Goal: Information Seeking & Learning: Learn about a topic

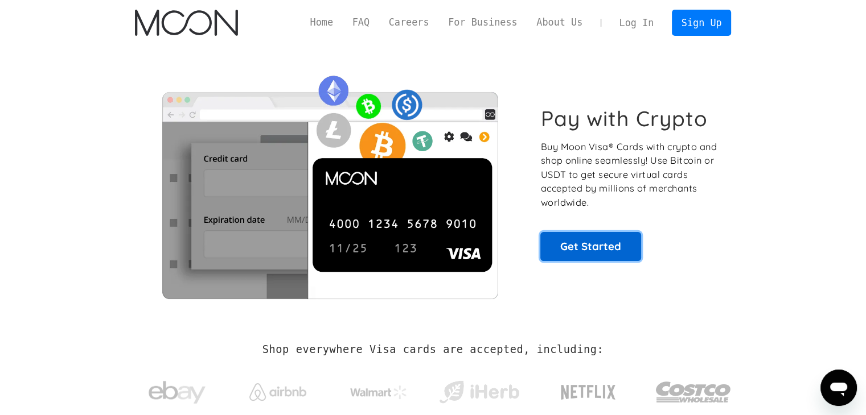
click at [590, 246] on link "Get Started" at bounding box center [590, 246] width 101 height 28
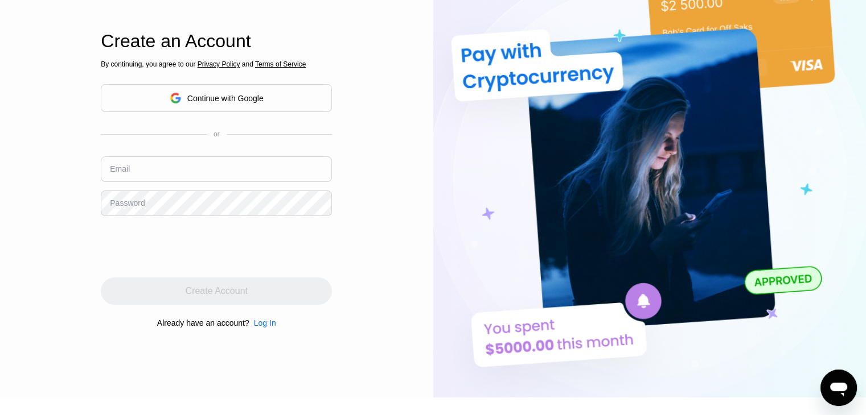
scroll to position [61, 0]
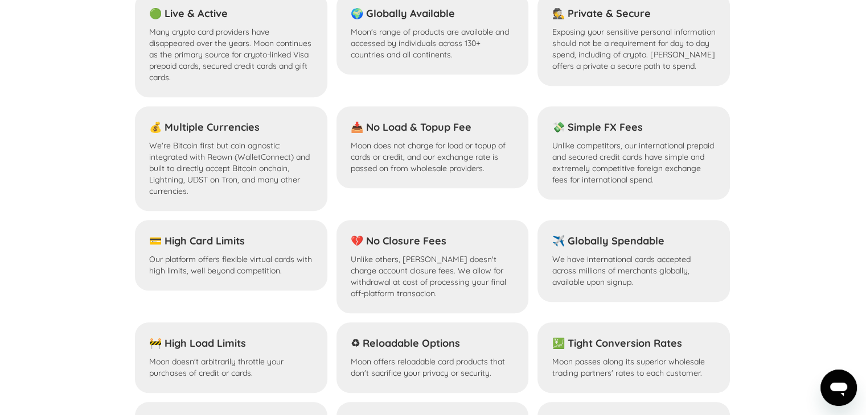
scroll to position [956, 0]
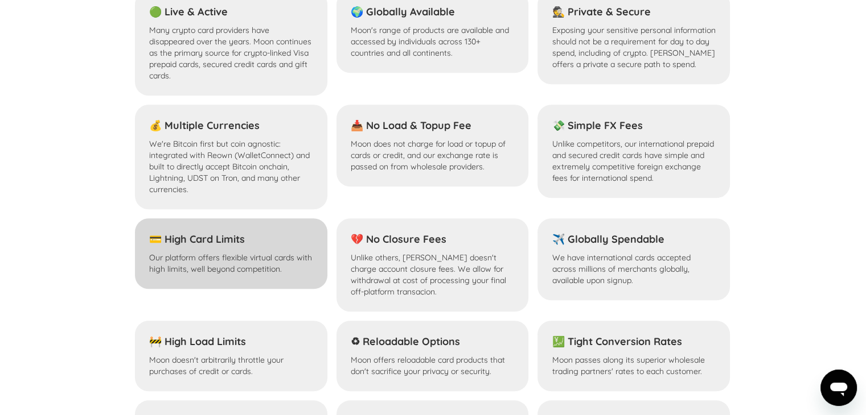
click at [226, 242] on h4 "💳 High Card Limits" at bounding box center [231, 240] width 164 height 14
click at [221, 265] on p "Our platform offers flexible virtual cards with high limits, well beyond compet…" at bounding box center [231, 263] width 164 height 23
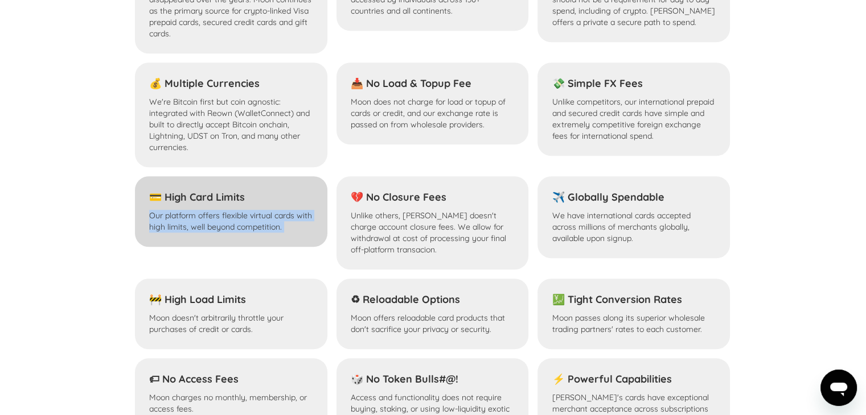
scroll to position [1000, 0]
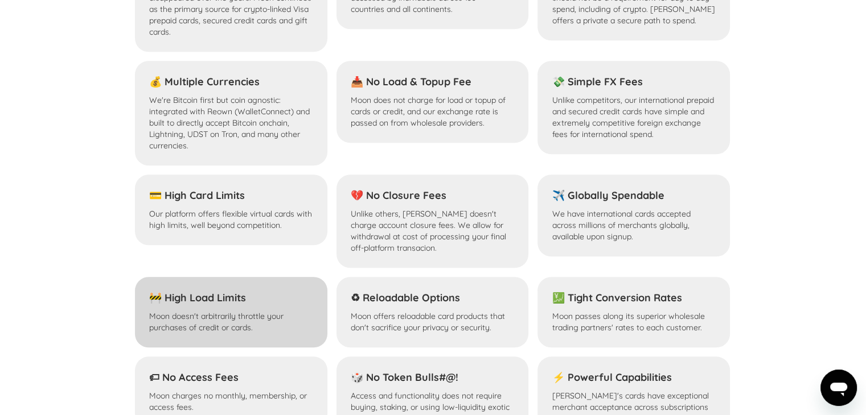
click at [215, 315] on p "Moon doesn't arbitrarily throttle your purchases of credit or cards." at bounding box center [231, 322] width 164 height 23
click at [215, 314] on p "Moon doesn't arbitrarily throttle your purchases of credit or cards." at bounding box center [231, 322] width 164 height 23
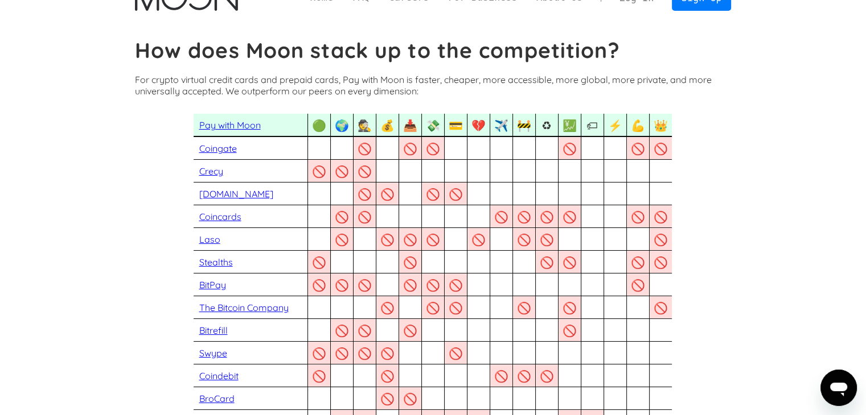
scroll to position [0, 0]
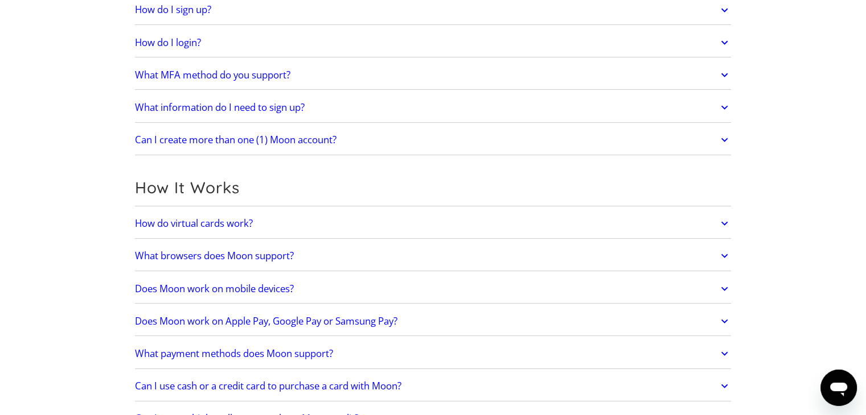
scroll to position [168, 0]
click at [168, 106] on h2 "What information do I need to sign up?" at bounding box center [220, 106] width 170 height 11
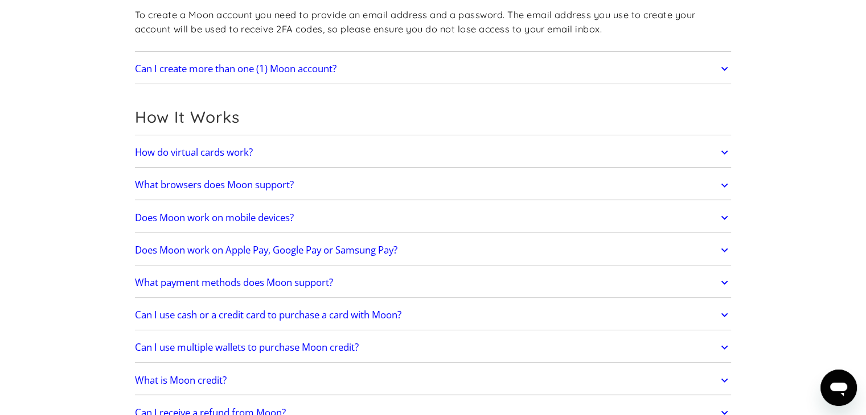
scroll to position [287, 0]
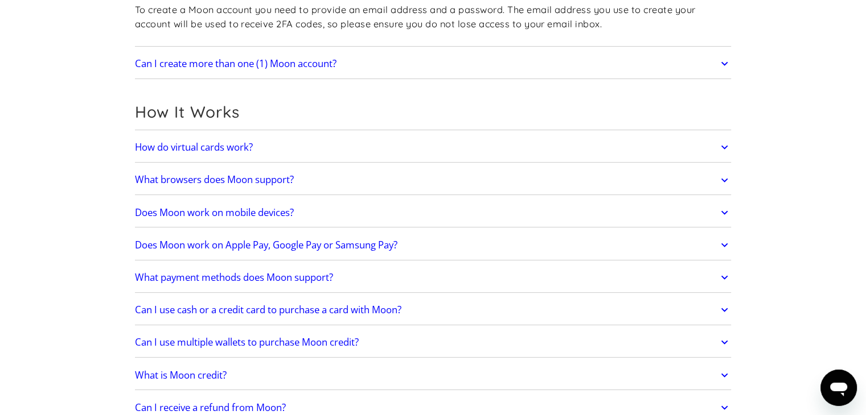
click at [146, 149] on h2 "How do virtual cards work?" at bounding box center [194, 147] width 118 height 11
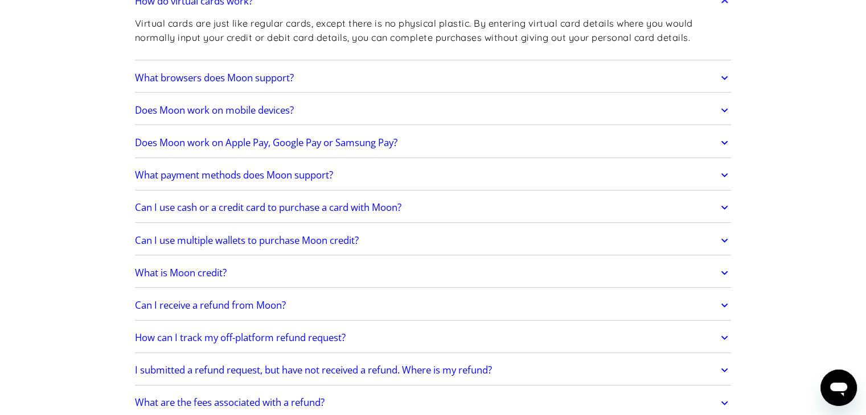
scroll to position [438, 0]
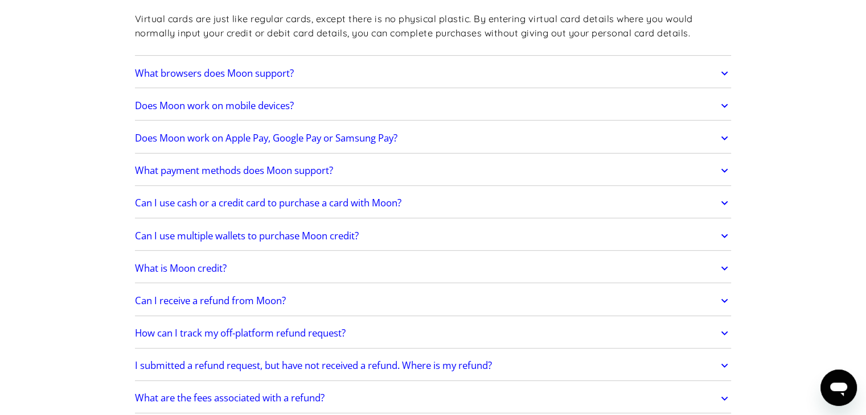
click at [187, 199] on h2 "Can I use cash or a credit card to purchase a card with Moon?" at bounding box center [268, 202] width 266 height 11
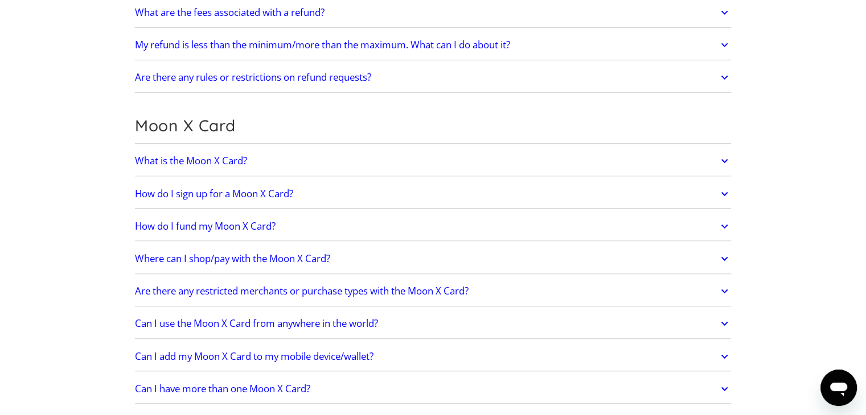
scroll to position [863, 0]
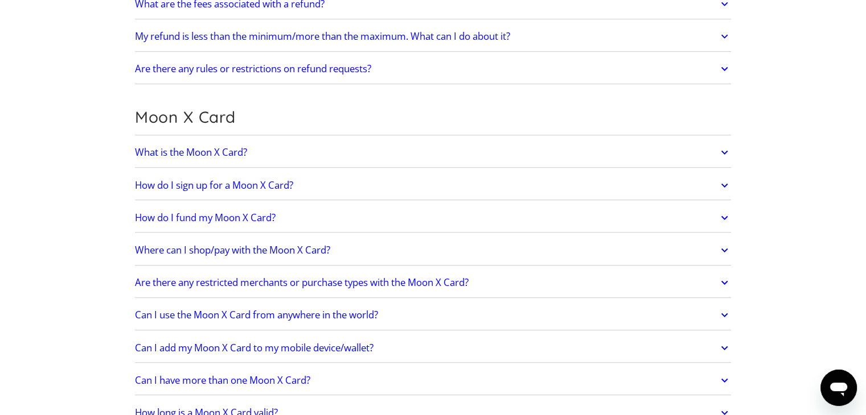
click at [173, 155] on h2 "What is the Moon X Card?" at bounding box center [191, 152] width 112 height 11
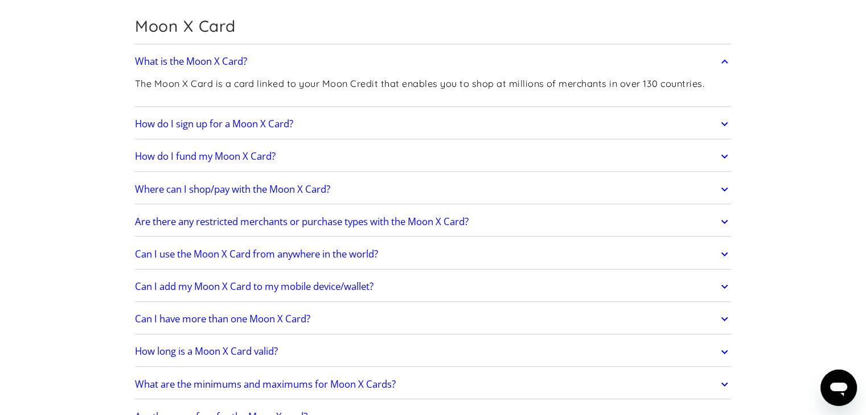
scroll to position [956, 0]
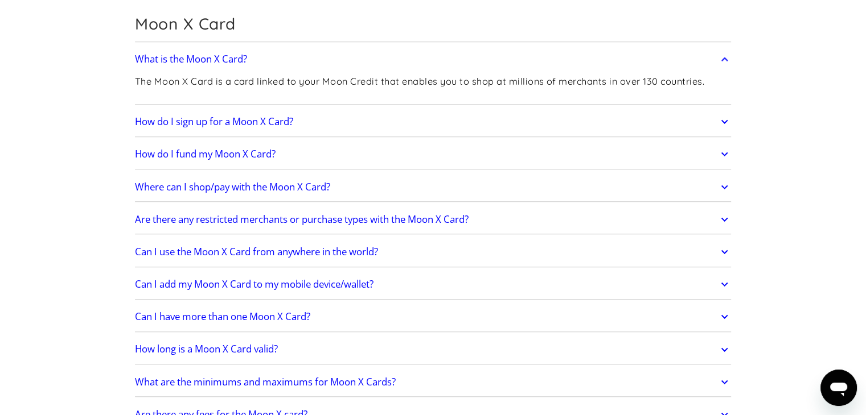
click at [174, 151] on h2 "How do I fund my Moon X Card?" at bounding box center [205, 154] width 141 height 11
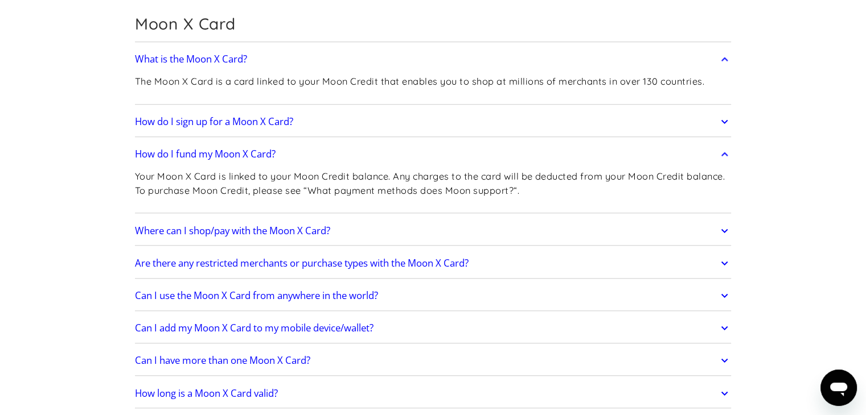
click at [192, 122] on h2 "How do I sign up for a Moon X Card?" at bounding box center [214, 121] width 158 height 11
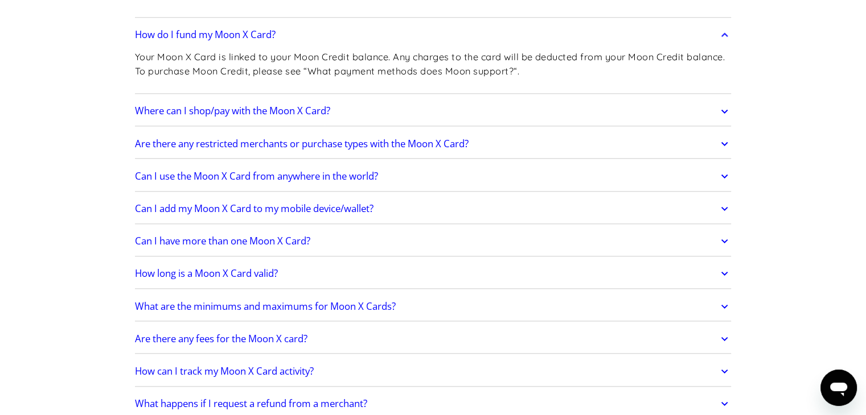
scroll to position [1172, 0]
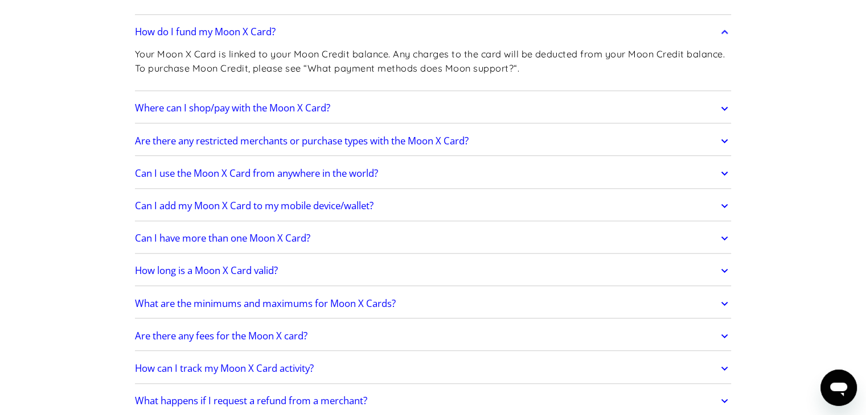
click at [178, 207] on h2 "Can I add my Moon X Card to my mobile device/wallet?" at bounding box center [254, 205] width 238 height 11
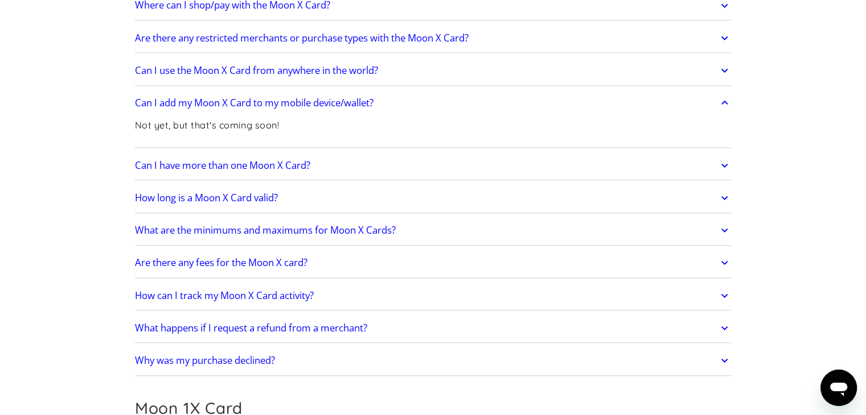
scroll to position [1283, 0]
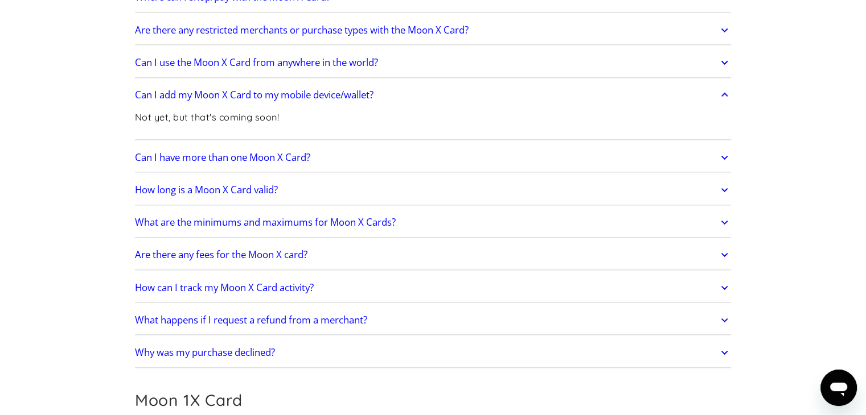
click at [170, 189] on h2 "How long is a Moon X Card valid?" at bounding box center [206, 189] width 143 height 11
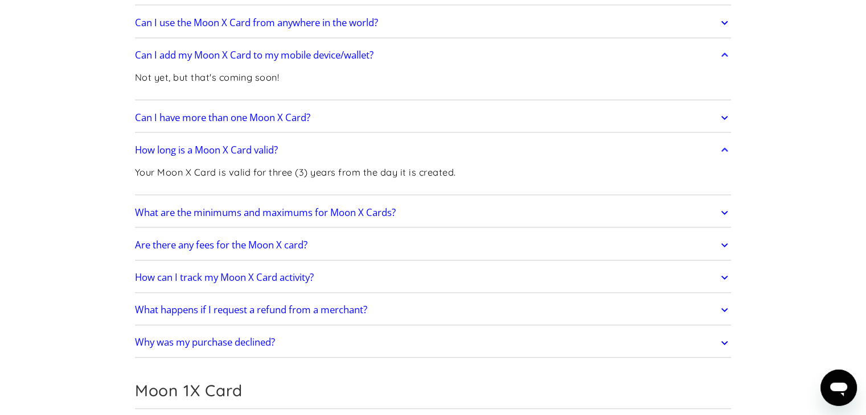
scroll to position [1341, 0]
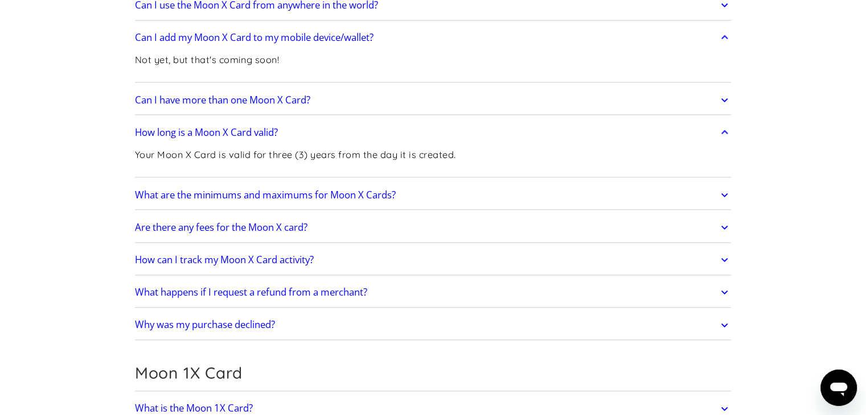
click at [166, 196] on h2 "What are the minimums and maximums for Moon X Cards?" at bounding box center [265, 194] width 261 height 11
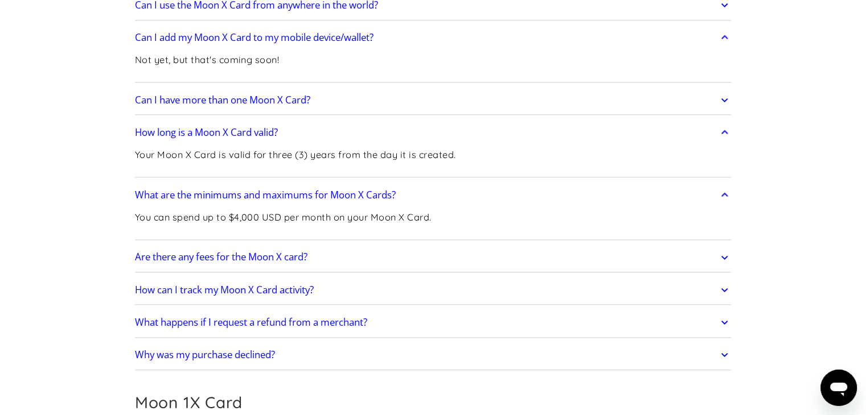
click at [184, 96] on h2 "Can I have more than one Moon X Card?" at bounding box center [222, 99] width 175 height 11
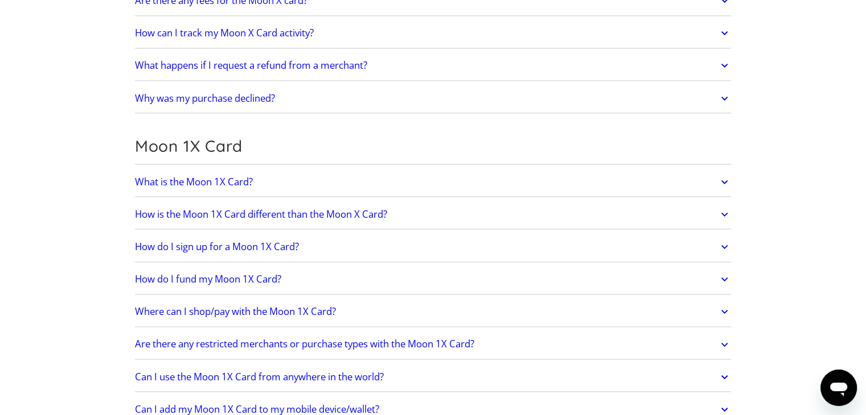
scroll to position [1633, 0]
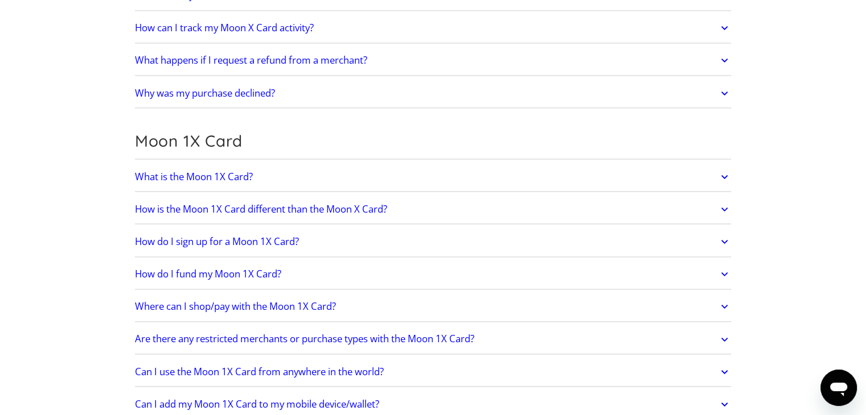
click at [227, 208] on h2 "How is the Moon 1X Card different than the Moon X Card?" at bounding box center [261, 209] width 252 height 11
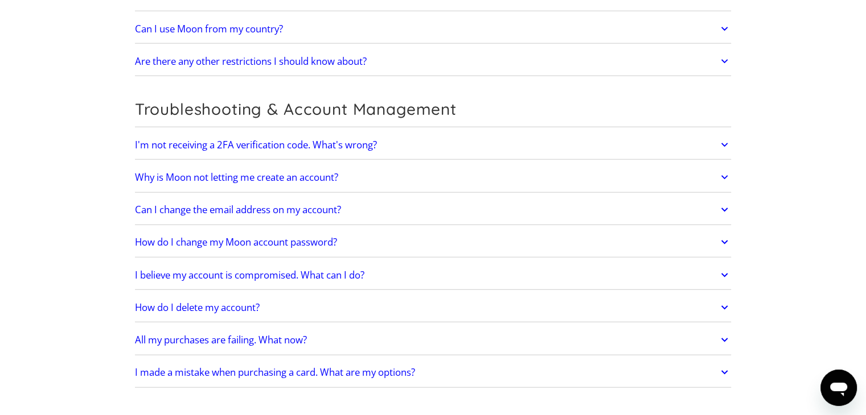
scroll to position [2973, 0]
